Goal: Book appointment/travel/reservation

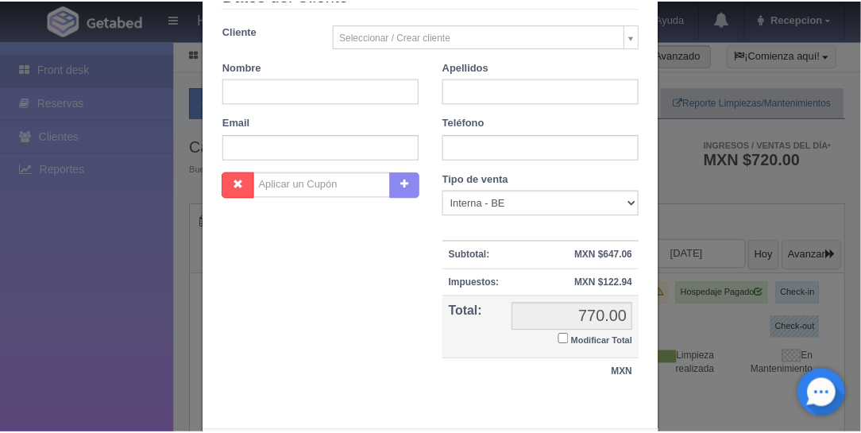
scroll to position [343, 0]
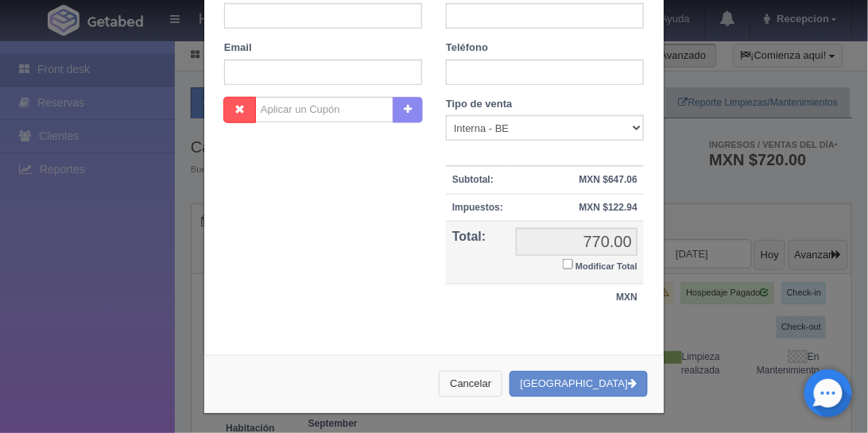
click at [502, 380] on button "Cancelar" at bounding box center [471, 384] width 64 height 26
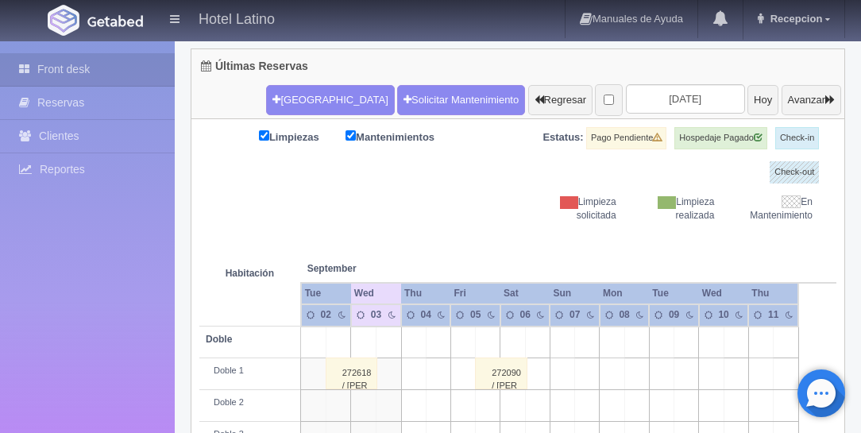
scroll to position [226, 0]
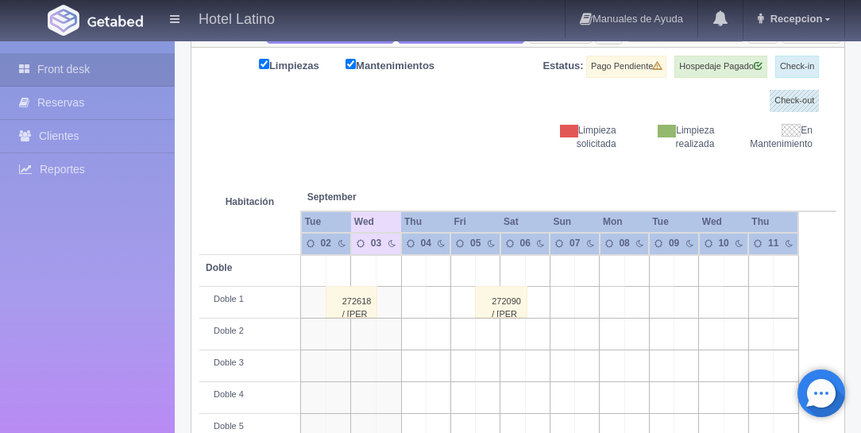
click at [624, 256] on td at bounding box center [612, 271] width 25 height 32
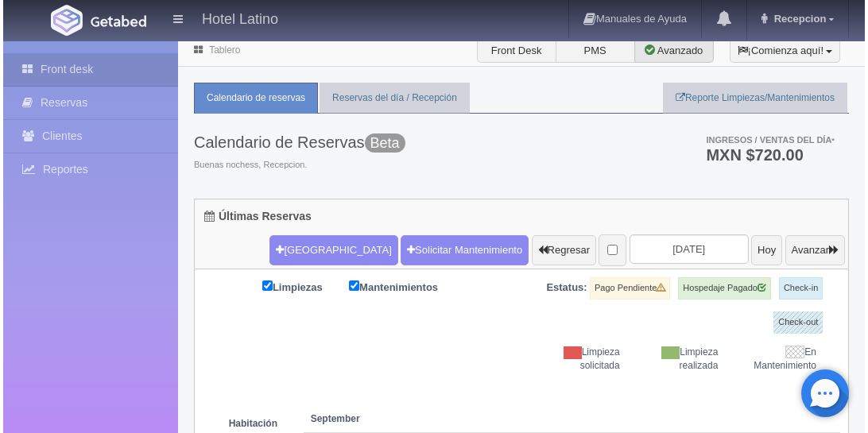
scroll to position [0, 0]
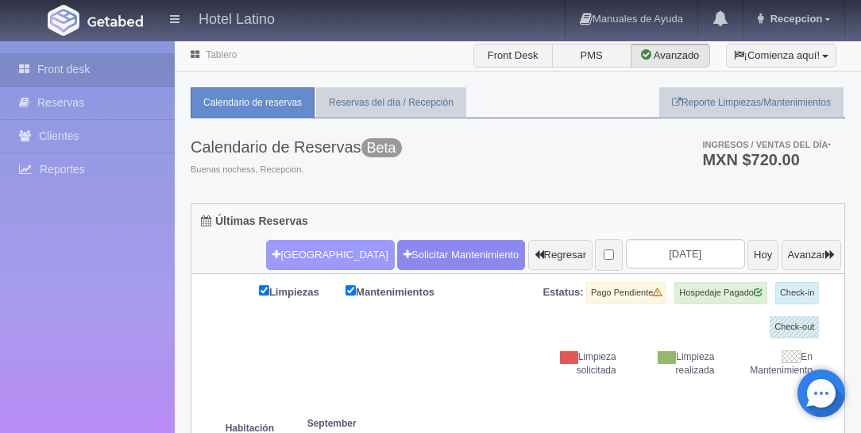
click at [306, 254] on button "[GEOGRAPHIC_DATA]" at bounding box center [330, 255] width 128 height 30
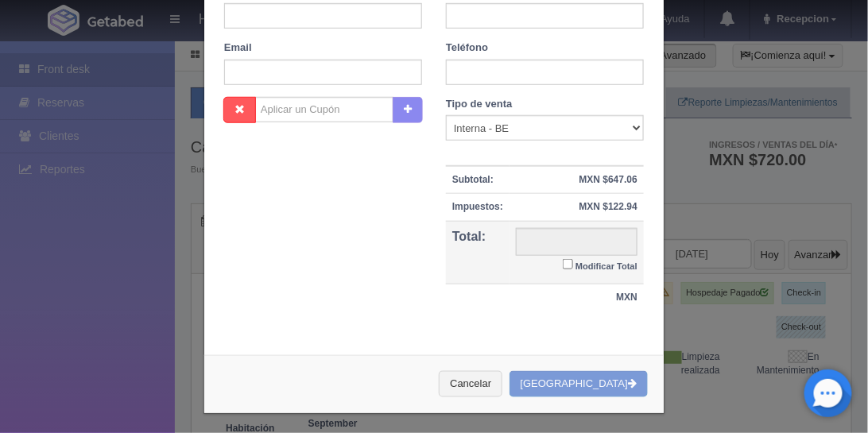
checkbox input "false"
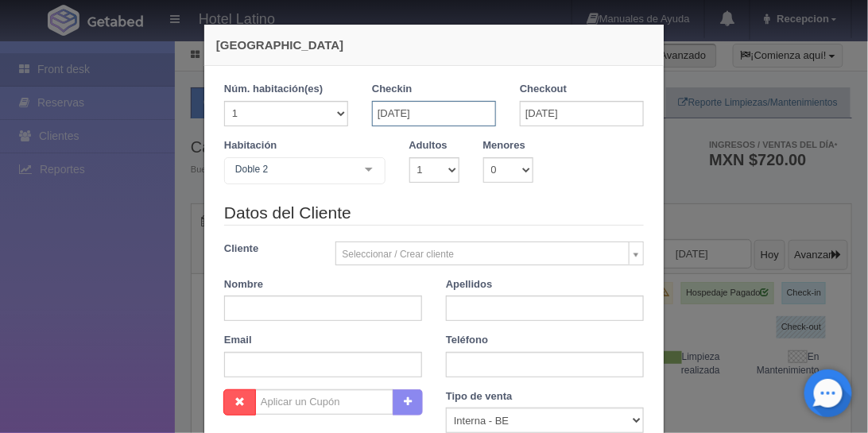
click at [439, 115] on input "[DATE]" at bounding box center [434, 113] width 124 height 25
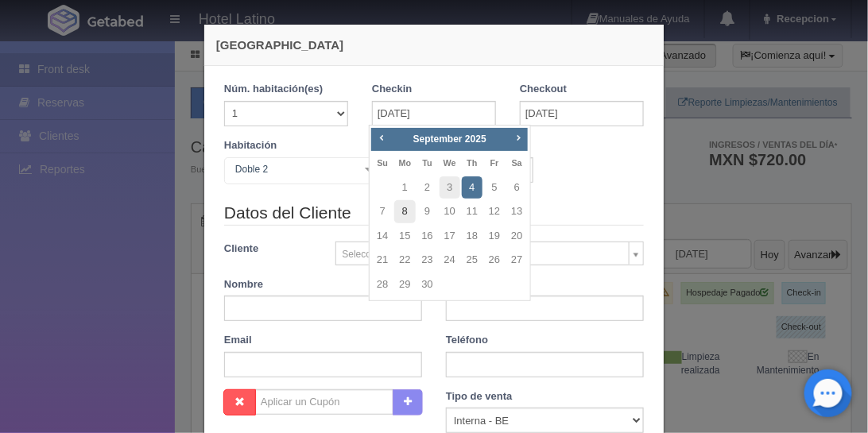
click at [406, 208] on link "8" at bounding box center [404, 211] width 21 height 23
type input "[DATE]"
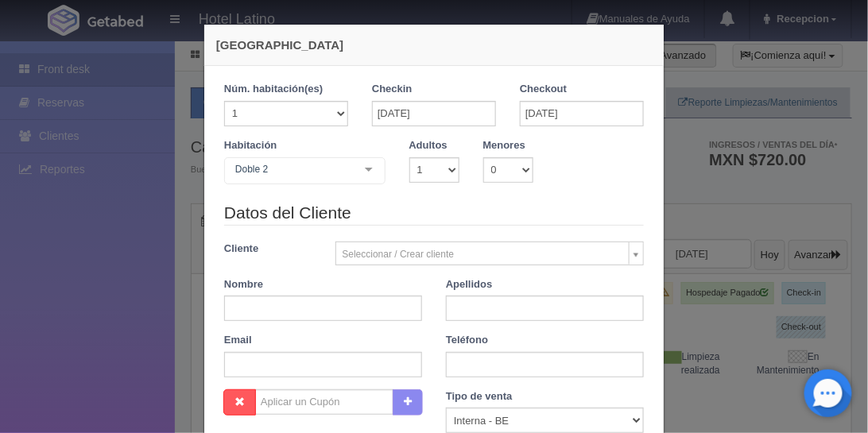
checkbox input "false"
click at [541, 112] on input "[DATE]" at bounding box center [582, 113] width 124 height 25
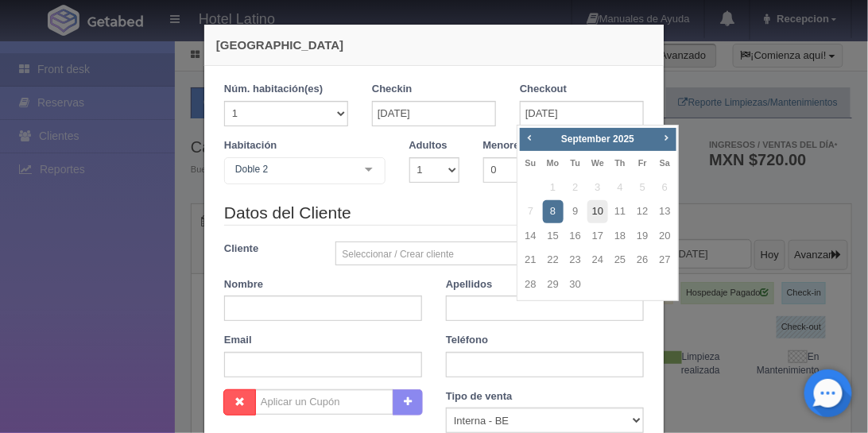
click at [594, 208] on link "10" at bounding box center [597, 211] width 21 height 23
type input "[DATE]"
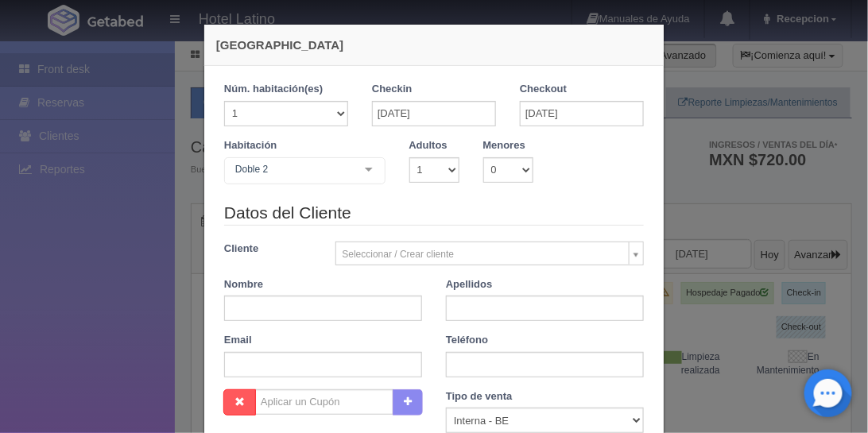
checkbox input "false"
click at [448, 167] on select "1 2 3 4 5 6 7 8 9 10" at bounding box center [434, 169] width 50 height 25
select select "2"
click at [409, 157] on select "1 2 3 4 5 6 7 8 9 10" at bounding box center [434, 169] width 50 height 25
click at [369, 172] on div at bounding box center [369, 170] width 32 height 24
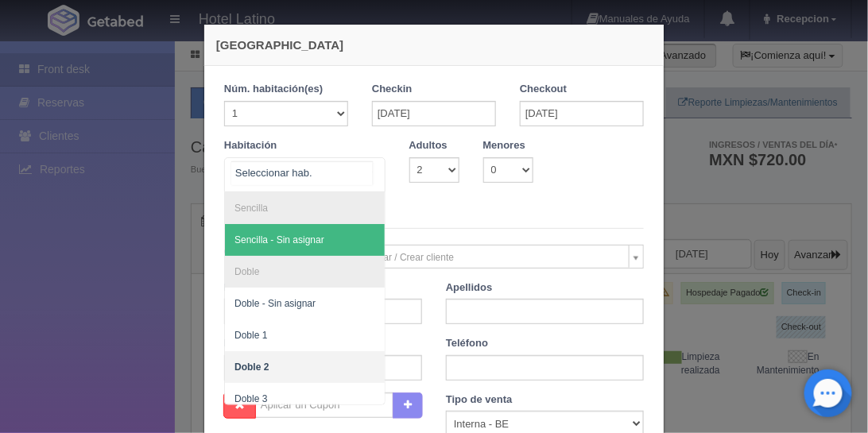
click at [312, 237] on span "Sencilla - Sin asignar" at bounding box center [279, 239] width 90 height 11
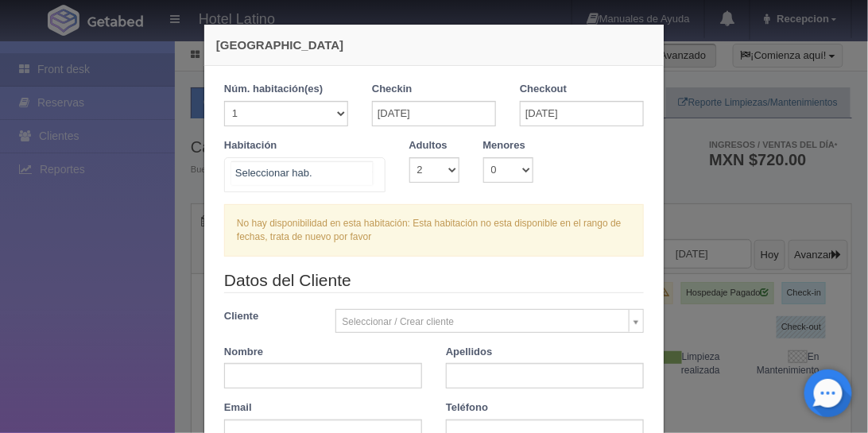
click at [365, 164] on div at bounding box center [369, 170] width 32 height 24
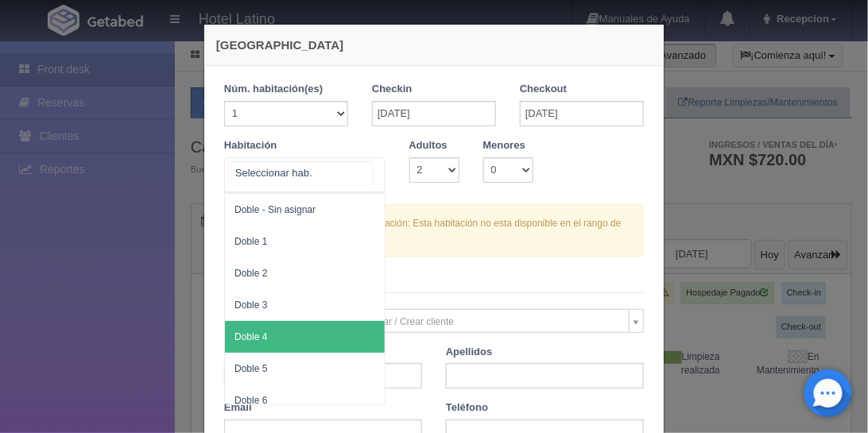
scroll to position [91, 0]
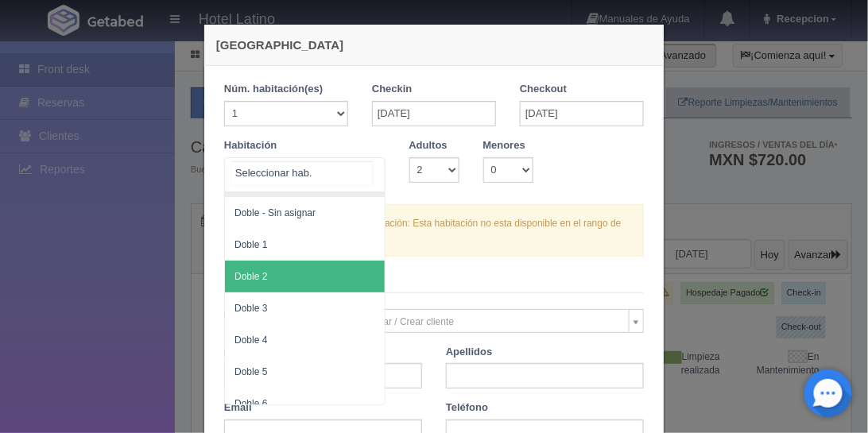
click at [288, 269] on span "Doble 2" at bounding box center [305, 277] width 160 height 32
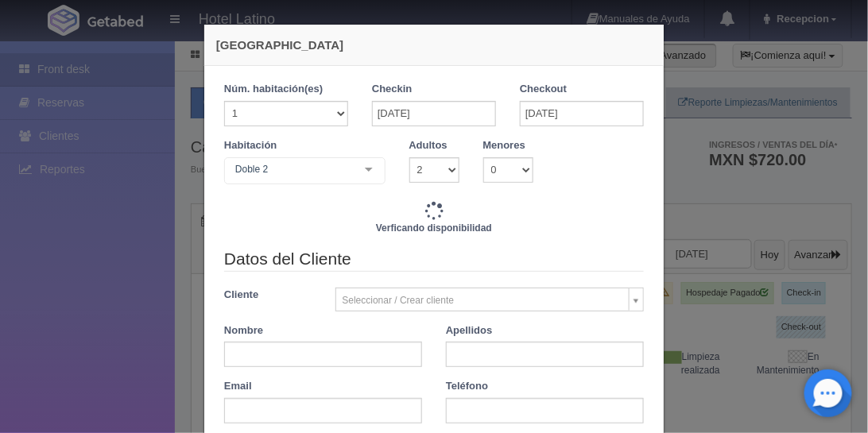
checkbox input "false"
type input "1540.00"
checkbox input "false"
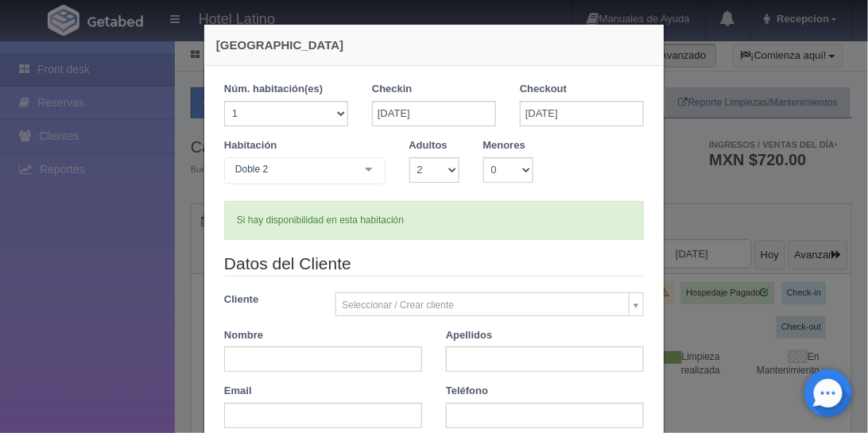
click at [364, 167] on div at bounding box center [369, 170] width 32 height 24
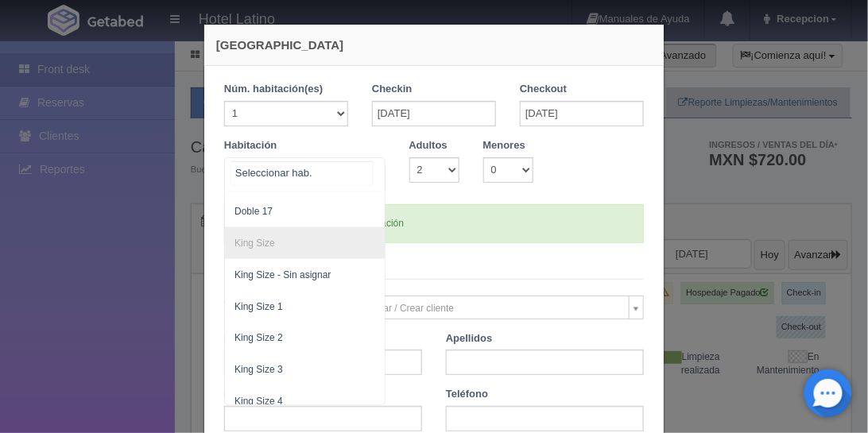
scroll to position [636, 0]
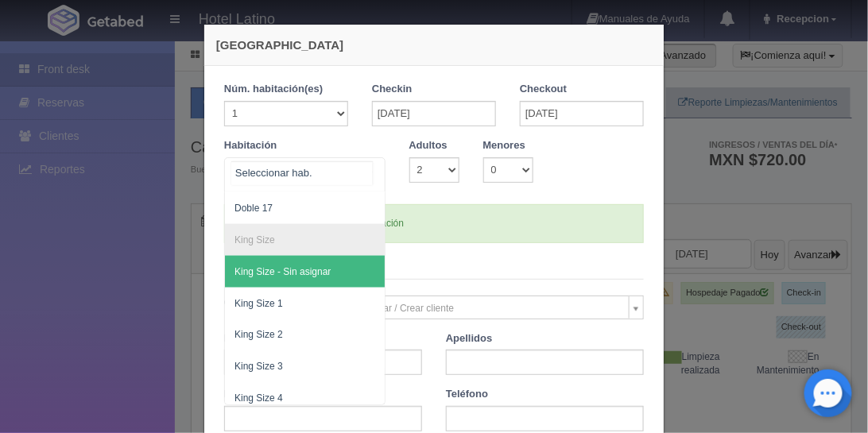
click at [300, 268] on span "King Size - Sin asignar" at bounding box center [282, 271] width 96 height 11
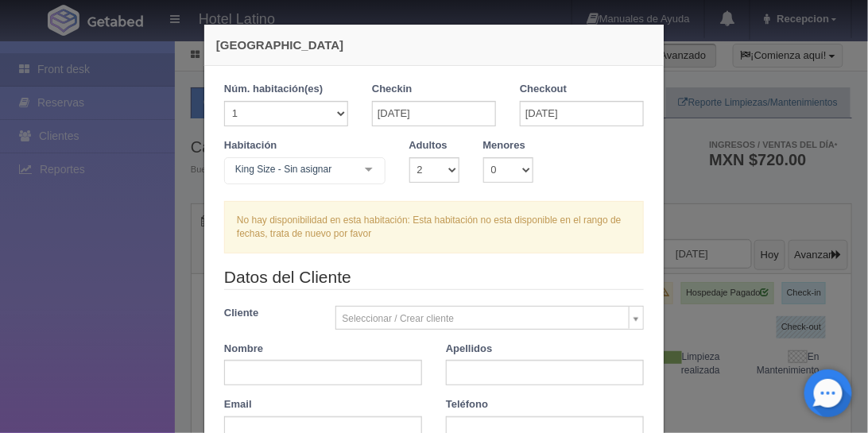
click at [364, 163] on div at bounding box center [369, 170] width 32 height 24
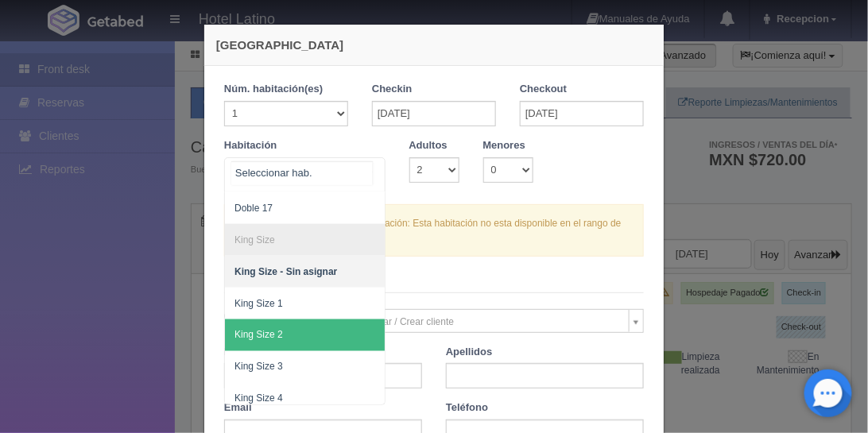
click at [269, 323] on span "King Size 2" at bounding box center [305, 335] width 160 height 32
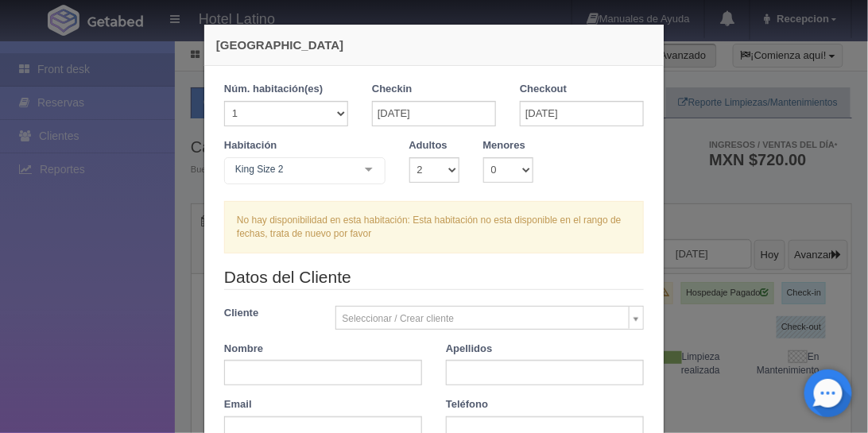
checkbox input "false"
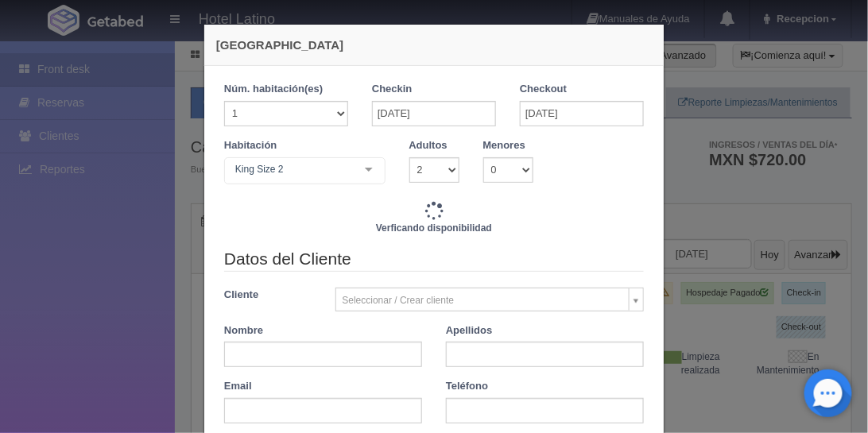
type input "1480.00"
checkbox input "false"
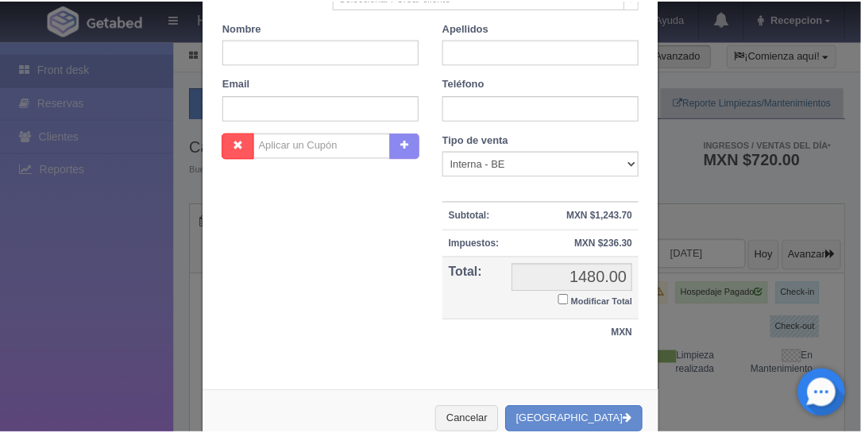
scroll to position [343, 0]
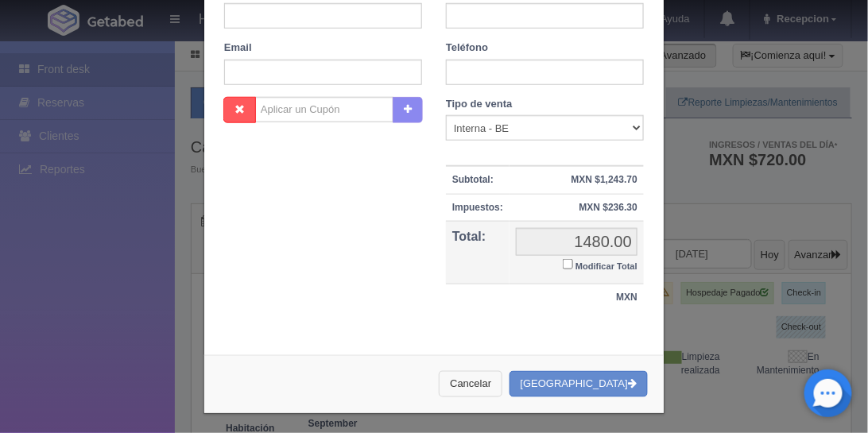
click at [502, 384] on button "Cancelar" at bounding box center [471, 384] width 64 height 26
